Goal: Task Accomplishment & Management: Manage account settings

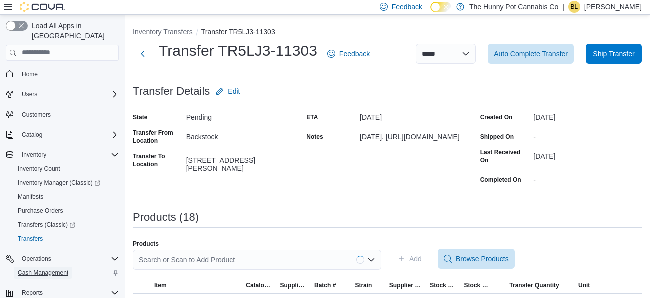
click at [45, 269] on span "Cash Management" at bounding box center [43, 273] width 51 height 8
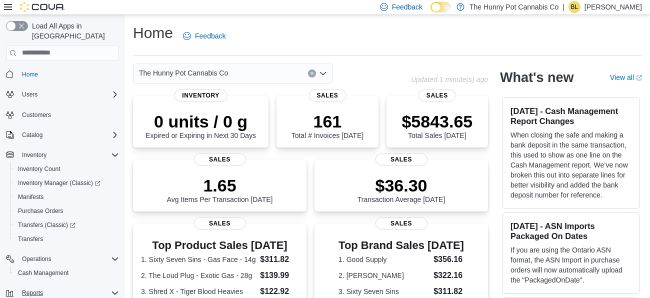
scroll to position [5, 0]
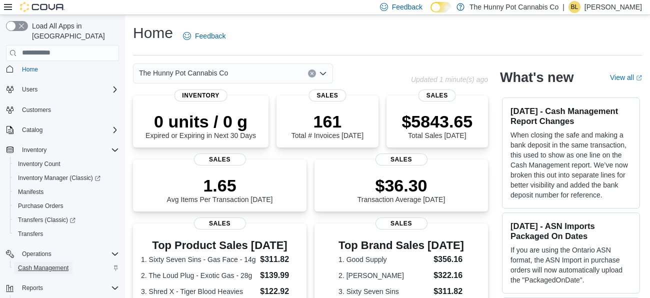
click at [42, 264] on span "Cash Management" at bounding box center [43, 268] width 51 height 8
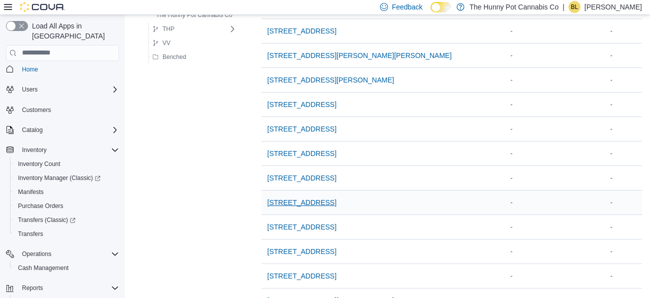
scroll to position [938, 0]
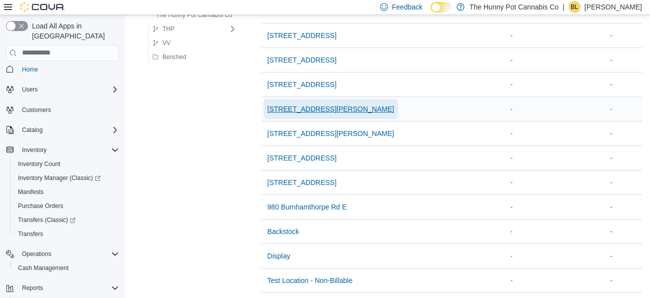
click at [304, 105] on span "[STREET_ADDRESS][PERSON_NAME]" at bounding box center [331, 109] width 127 height 10
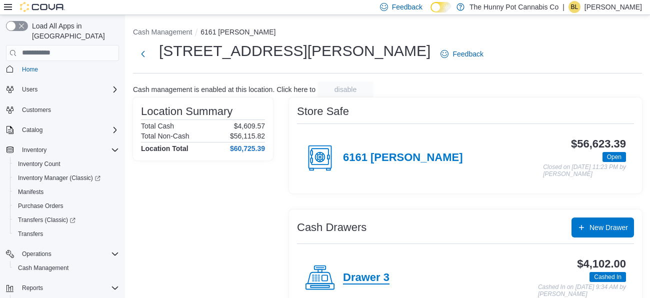
click at [362, 277] on h4 "Drawer 3" at bounding box center [366, 278] width 47 height 13
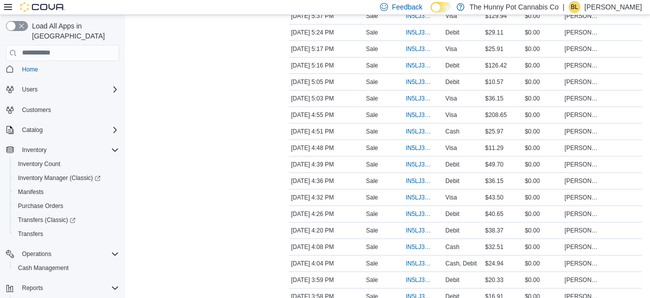
scroll to position [1640, 0]
